Goal: Find specific page/section: Find specific page/section

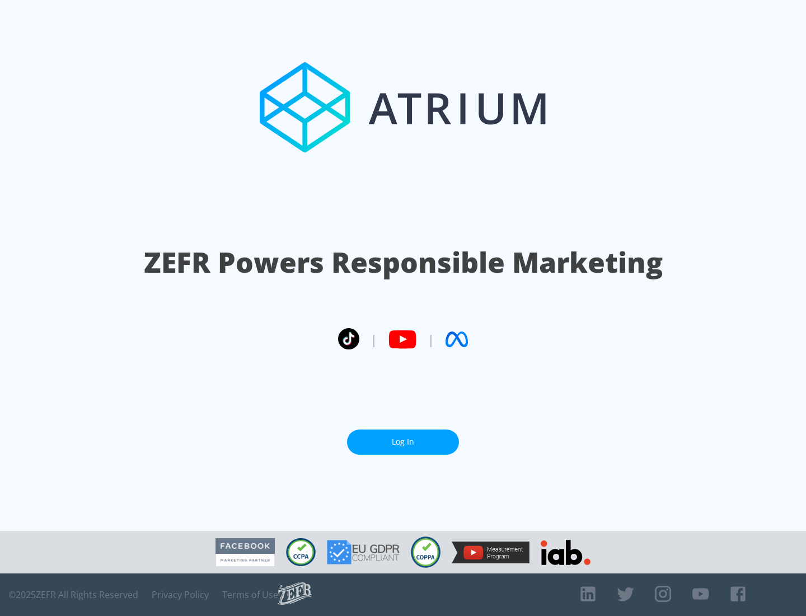
click at [403, 437] on link "Log In" at bounding box center [403, 442] width 112 height 25
